Goal: Communication & Community: Participate in discussion

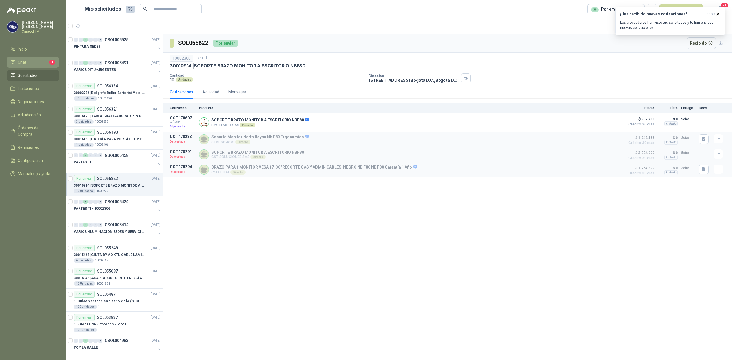
scroll to position [75, 0]
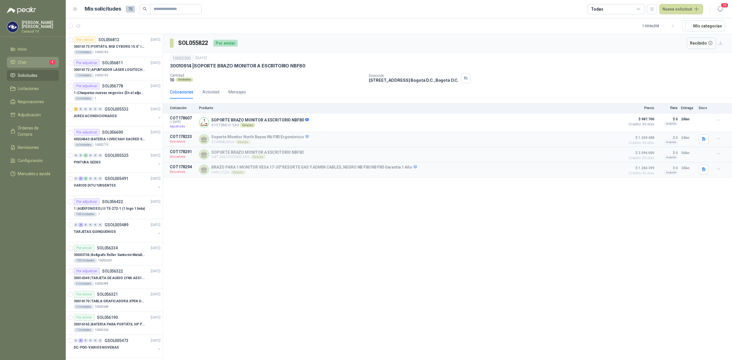
click at [33, 65] on li "Chat 1" at bounding box center [32, 62] width 45 height 6
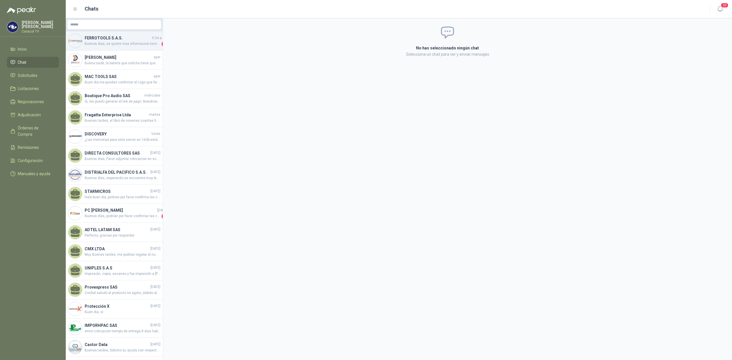
click at [102, 39] on h4 "FERROTOOLS S.A.S." at bounding box center [118, 38] width 66 height 6
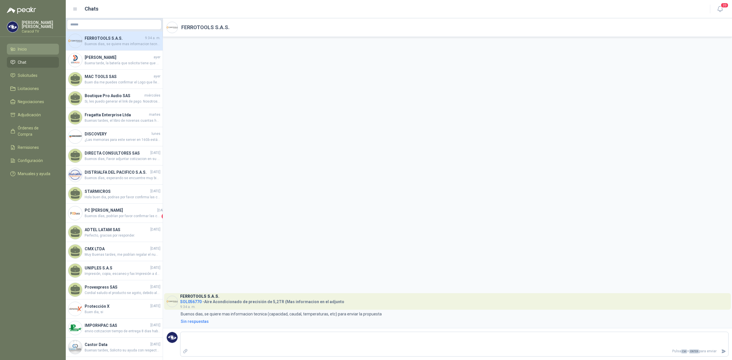
click at [24, 51] on span "Inicio" at bounding box center [22, 49] width 9 height 6
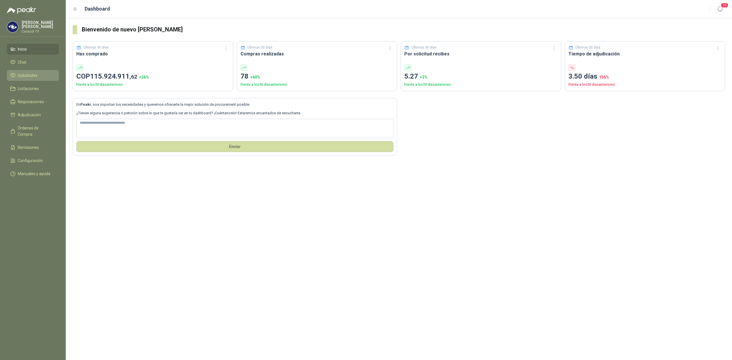
click at [27, 75] on span "Solicitudes" at bounding box center [28, 75] width 20 height 6
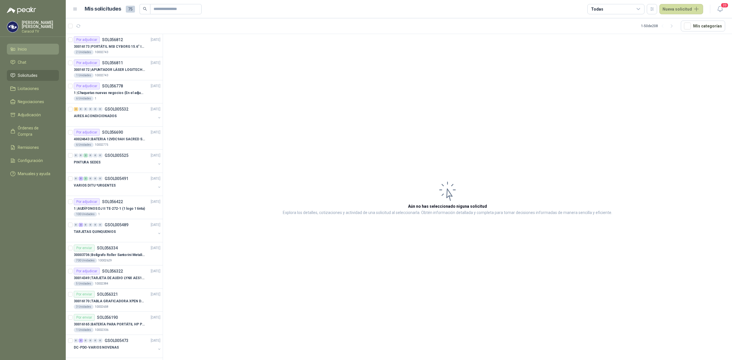
click at [25, 44] on link "Inicio" at bounding box center [33, 49] width 52 height 11
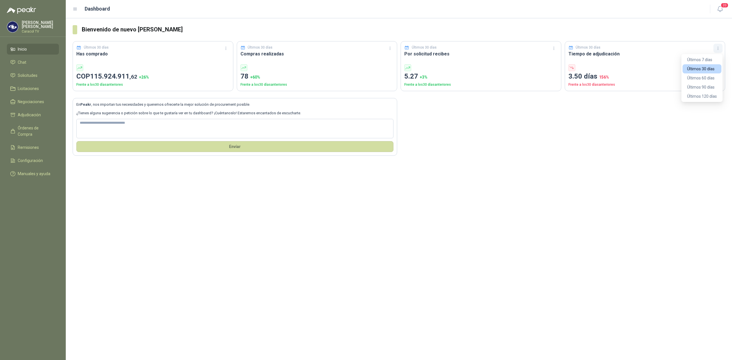
click at [720, 48] on icon "button" at bounding box center [718, 48] width 5 height 5
click at [711, 61] on button "Últimos 7 días" at bounding box center [701, 59] width 39 height 9
click at [720, 47] on icon "button" at bounding box center [718, 48] width 5 height 5
click at [700, 76] on button "Últimos 60 días" at bounding box center [701, 77] width 39 height 9
click at [716, 48] on icon "button" at bounding box center [718, 48] width 5 height 5
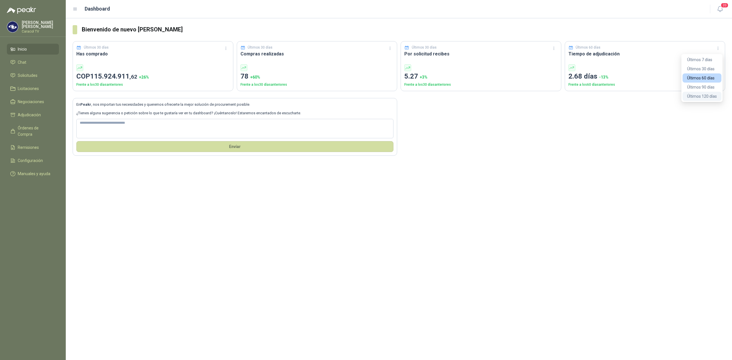
click at [705, 93] on button "Últimos 120 días" at bounding box center [701, 96] width 39 height 9
click at [20, 62] on span "Chat" at bounding box center [22, 62] width 9 height 6
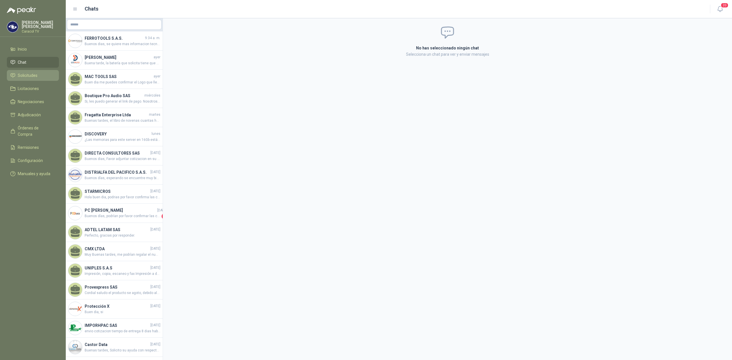
click at [21, 70] on link "Solicitudes" at bounding box center [33, 75] width 52 height 11
